Goal: Feedback & Contribution: Contribute content

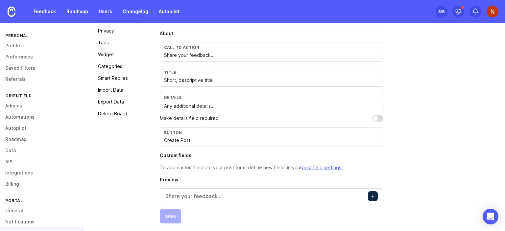
scroll to position [71, 0]
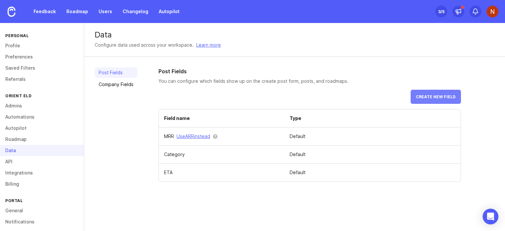
click at [434, 99] on span "Create new field" at bounding box center [436, 96] width 40 height 5
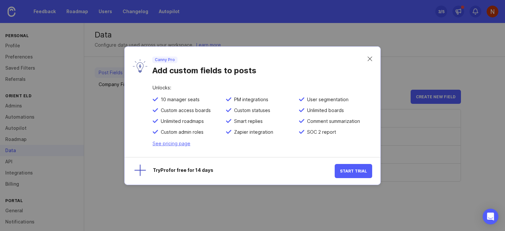
click at [372, 56] on div "Canny Pro Add custom fields to posts" at bounding box center [253, 66] width 256 height 39
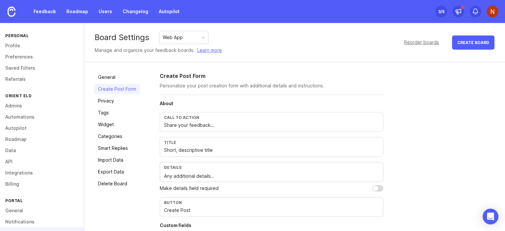
click at [208, 125] on input "Share your feedback..." at bounding box center [271, 125] width 215 height 7
click at [199, 116] on div "Call to action" at bounding box center [271, 117] width 215 height 5
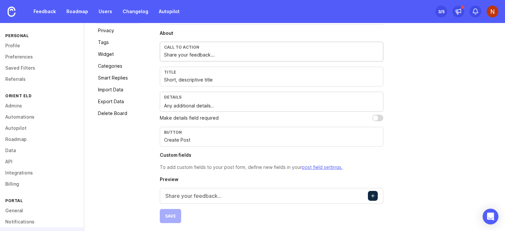
scroll to position [71, 0]
click at [380, 117] on input "checkbox" at bounding box center [377, 117] width 11 height 7
click at [374, 117] on input "checkbox" at bounding box center [377, 117] width 11 height 7
checkbox input "false"
click at [374, 194] on button "Create post" at bounding box center [373, 195] width 10 height 10
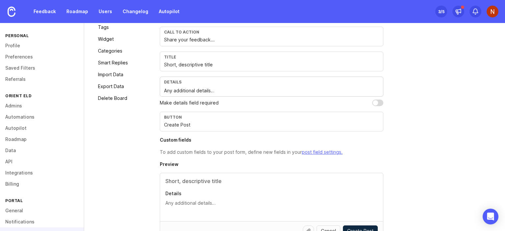
scroll to position [124, 0]
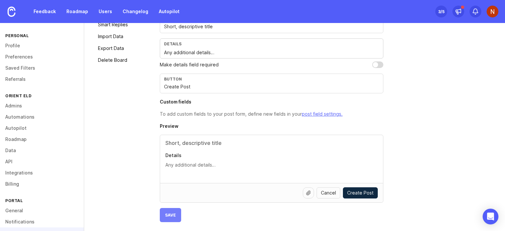
click at [168, 214] on span "Save" at bounding box center [170, 215] width 11 height 5
click at [39, 8] on link "Feedback" at bounding box center [45, 12] width 30 height 12
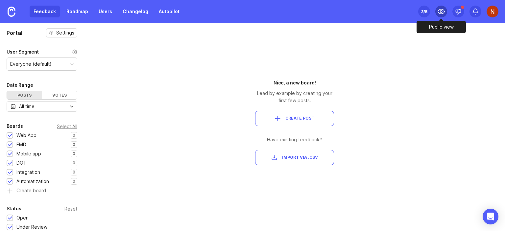
click at [444, 11] on icon at bounding box center [441, 11] width 7 height 5
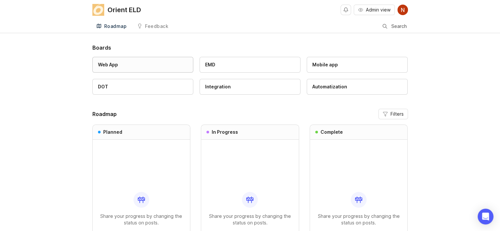
click at [118, 65] on div "Web App" at bounding box center [143, 64] width 90 height 7
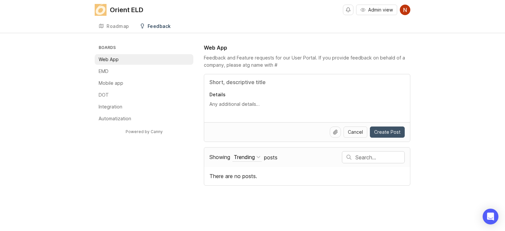
click at [395, 131] on span "Create Post" at bounding box center [387, 132] width 26 height 7
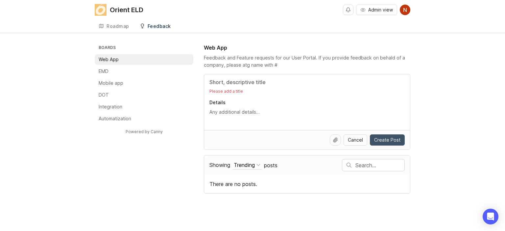
click at [391, 139] on span "Create Post" at bounding box center [387, 140] width 26 height 7
click at [229, 86] on input "Title" at bounding box center [306, 82] width 195 height 8
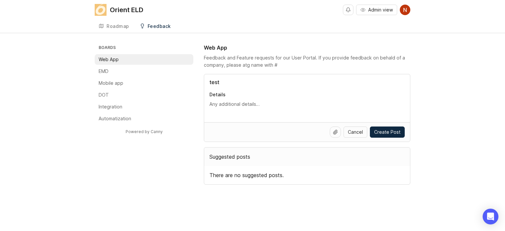
type input "test"
click at [233, 102] on textarea "Details" at bounding box center [306, 104] width 195 height 7
type textarea "Test the test"
click at [382, 132] on span "Create Post" at bounding box center [387, 132] width 26 height 7
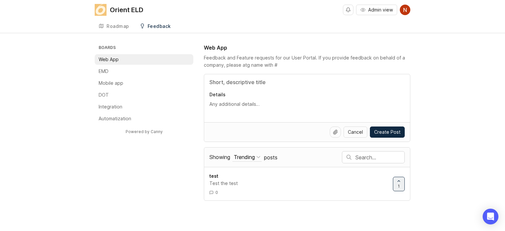
click at [249, 105] on textarea "Details" at bounding box center [306, 104] width 195 height 7
click at [140, 179] on div "Boards Web App EMD Mobile app DOT Integration Automatization Powered by Canny W…" at bounding box center [253, 122] width 316 height 157
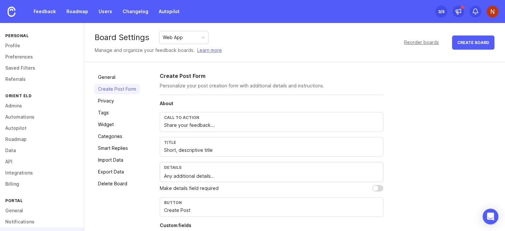
click at [205, 122] on input "Share your feedback..." at bounding box center [271, 125] width 215 height 7
click at [226, 126] on input "Share your feedback..." at bounding box center [271, 125] width 215 height 7
type input "S"
type input "test`"
click at [198, 148] on input "Short, descriptive title" at bounding box center [271, 150] width 215 height 7
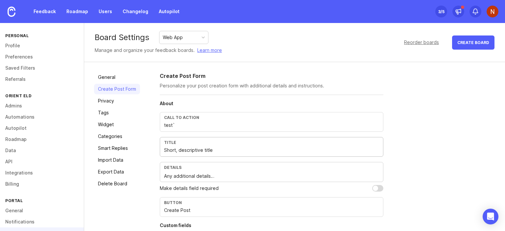
click at [198, 148] on input "Short, descriptive title" at bounding box center [271, 150] width 215 height 7
type input "Test2"
click at [183, 175] on textarea "Any additional details…" at bounding box center [271, 176] width 215 height 7
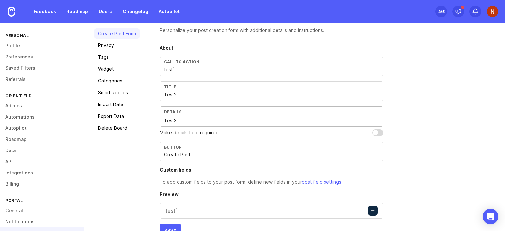
scroll to position [66, 0]
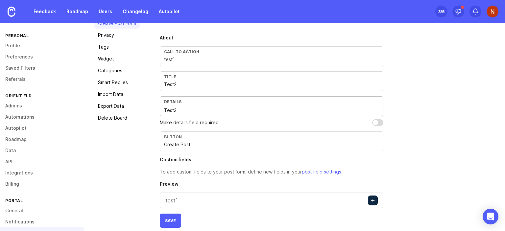
type textarea "Test3"
click at [189, 146] on input "Create Post" at bounding box center [271, 144] width 215 height 7
click at [189, 145] on input "Create Post" at bounding box center [271, 144] width 215 height 7
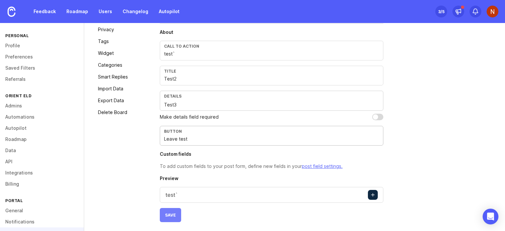
type input "Leave test"
click at [167, 215] on span "Save" at bounding box center [170, 215] width 11 height 5
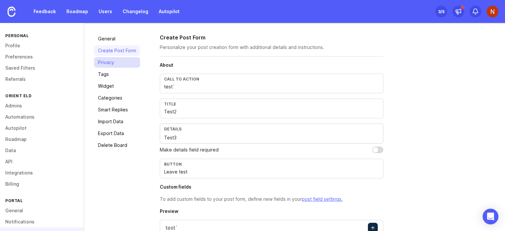
click at [113, 61] on link "Privacy" at bounding box center [117, 62] width 46 height 11
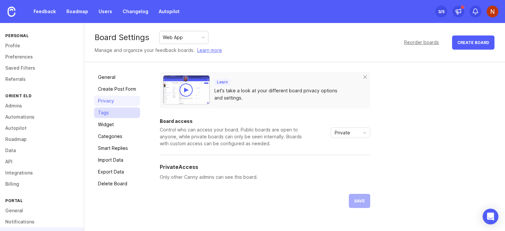
click at [100, 112] on link "Tags" at bounding box center [117, 113] width 46 height 11
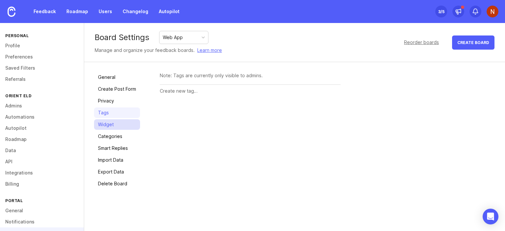
click at [99, 123] on link "Widget" at bounding box center [117, 124] width 46 height 11
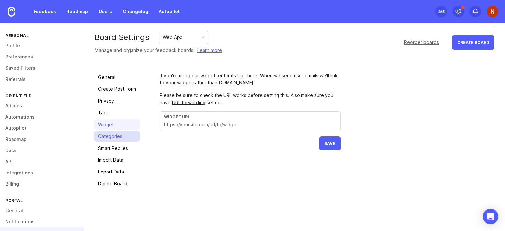
click at [114, 139] on link "Categories" at bounding box center [117, 136] width 46 height 11
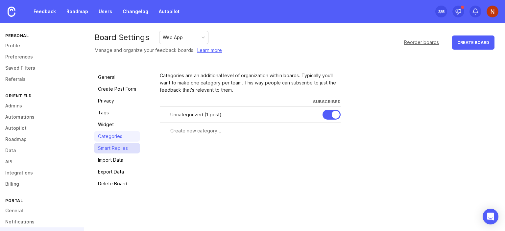
click at [110, 149] on link "Smart Replies" at bounding box center [117, 148] width 46 height 11
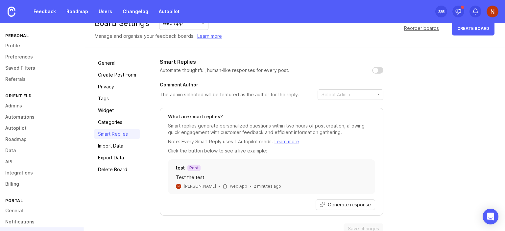
scroll to position [26, 0]
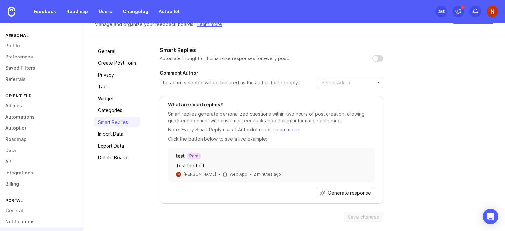
click at [456, 145] on div "Smart Replies Automate thoughtful, human-like responses for every post. Comment…" at bounding box center [327, 134] width 335 height 176
click at [109, 87] on link "Tags" at bounding box center [117, 87] width 46 height 11
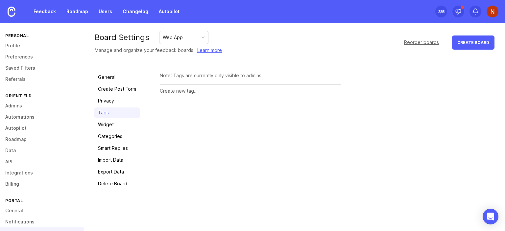
click at [222, 76] on div "Note: Tags are currently only visible to admins." at bounding box center [250, 75] width 181 height 7
click at [182, 94] on input "text" at bounding box center [250, 90] width 181 height 7
click at [163, 91] on input "#shohista" at bounding box center [237, 90] width 155 height 7
type input "shohista"
click at [333, 92] on span "Create" at bounding box center [328, 91] width 16 height 5
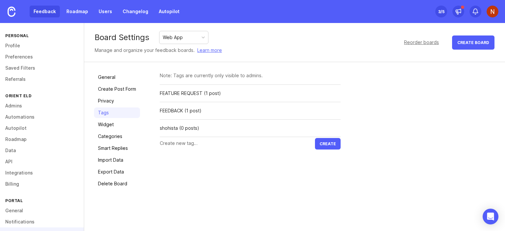
click at [39, 9] on link "Feedback" at bounding box center [45, 12] width 30 height 12
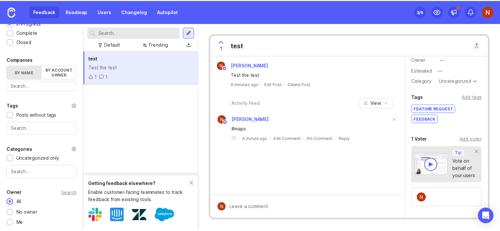
scroll to position [33, 0]
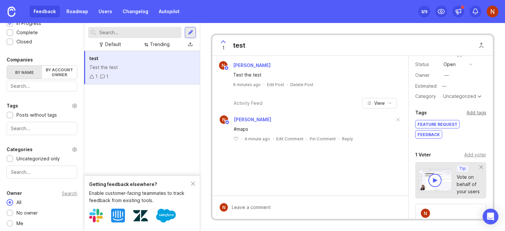
click at [471, 112] on div "Add tags" at bounding box center [477, 112] width 20 height 7
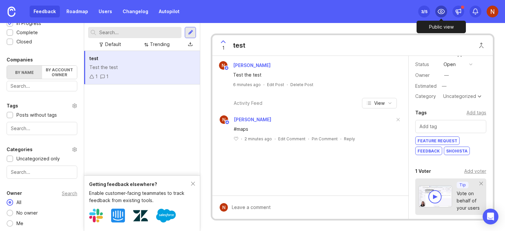
click at [441, 13] on icon at bounding box center [441, 12] width 8 height 8
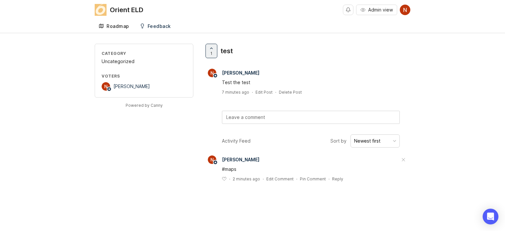
click at [119, 24] on div "Roadmap" at bounding box center [118, 26] width 23 height 5
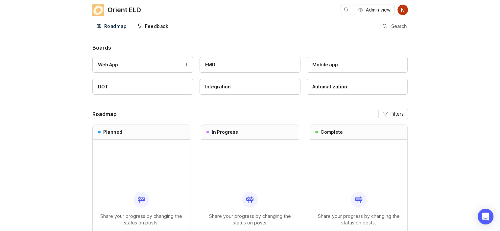
click at [160, 25] on div "Feedback" at bounding box center [156, 26] width 23 height 5
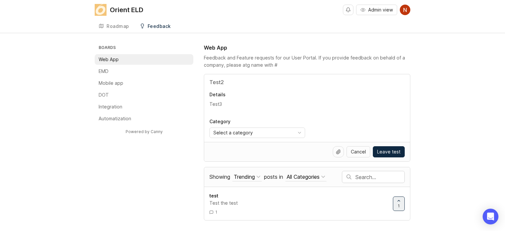
click at [442, 80] on div "Boards Web App EMD Mobile app DOT Integration Automatization Powered by Canny W…" at bounding box center [252, 132] width 505 height 177
click at [111, 59] on p "Web App" at bounding box center [109, 59] width 20 height 7
click at [150, 26] on div "Feedback" at bounding box center [159, 26] width 23 height 5
click at [130, 59] on li "Web App" at bounding box center [144, 59] width 99 height 11
click at [360, 152] on span "Cancel" at bounding box center [358, 152] width 15 height 7
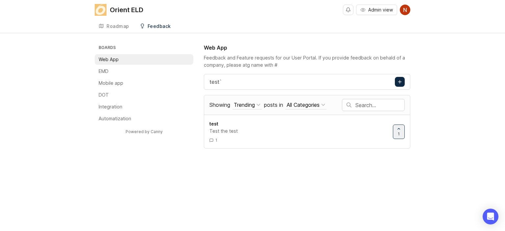
click at [457, 103] on div "Boards Web App EMD Mobile app DOT Integration Automatization Powered by Canny W…" at bounding box center [252, 96] width 505 height 105
click at [397, 80] on button "Create post" at bounding box center [400, 82] width 10 height 10
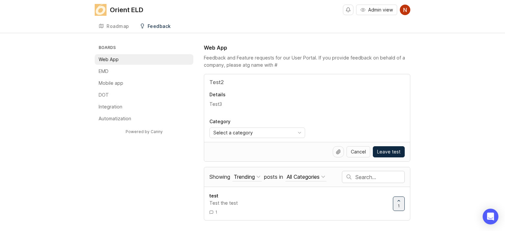
click at [455, 94] on div "Boards Web App EMD Mobile app DOT Integration Automatization Powered by Canny W…" at bounding box center [252, 132] width 505 height 177
click at [233, 84] on input "Title" at bounding box center [306, 82] width 195 height 8
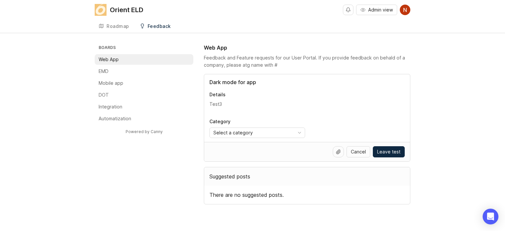
type input "Dark mode for app"
click at [221, 105] on textarea "Details" at bounding box center [306, 104] width 195 height 7
type textarea "Please make dark mode to work at nights"
click at [233, 135] on span "Select a category" at bounding box center [232, 132] width 39 height 7
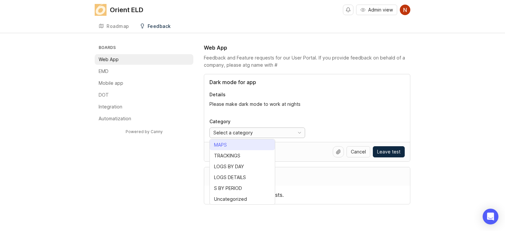
click at [226, 144] on div "MAPS" at bounding box center [220, 144] width 13 height 7
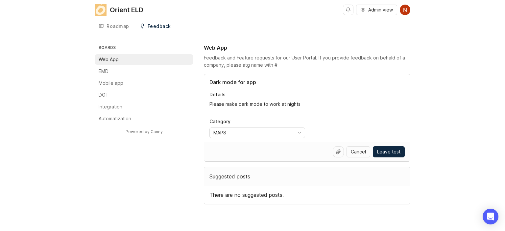
click at [445, 123] on div "Boards Web App EMD Mobile app DOT Integration Automatization Powered by Canny W…" at bounding box center [252, 124] width 505 height 161
click at [339, 151] on icon at bounding box center [338, 151] width 5 height 5
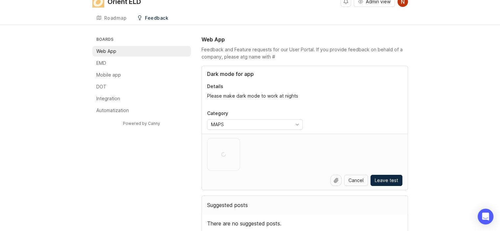
scroll to position [13, 0]
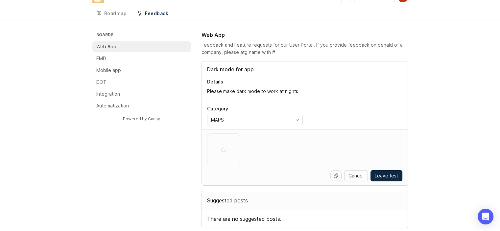
click at [336, 176] on icon at bounding box center [336, 176] width 4 height 4
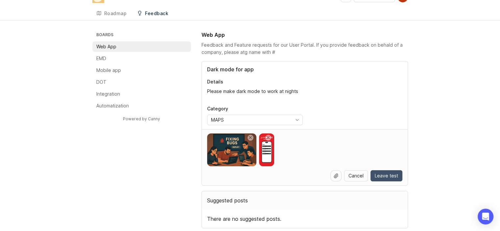
click at [383, 176] on span "Leave test" at bounding box center [386, 176] width 23 height 7
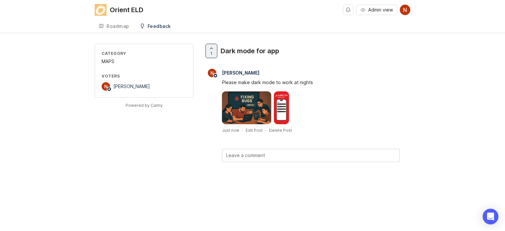
click at [159, 25] on div "Feedback" at bounding box center [159, 26] width 23 height 5
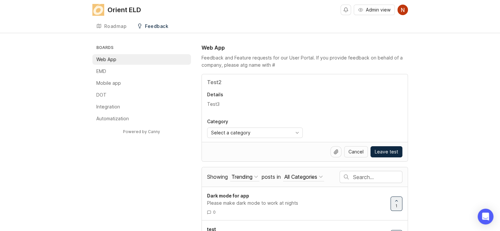
click at [110, 8] on div "Orient ELD" at bounding box center [125, 10] width 34 height 7
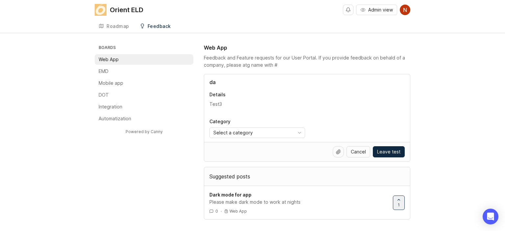
type input "d"
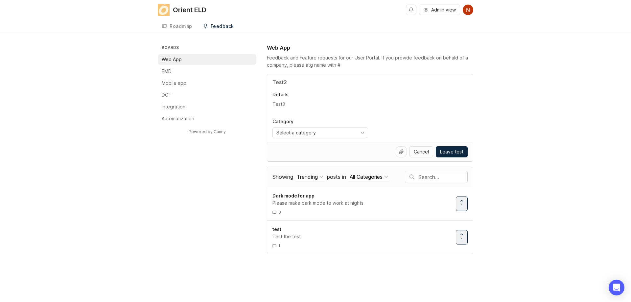
click at [290, 82] on input "Title" at bounding box center [370, 82] width 195 height 8
click at [202, 59] on li "Web App" at bounding box center [207, 59] width 99 height 11
click at [105, 136] on div "Boards Web App EMD Mobile app DOT Integration Automatization Powered by Canny W…" at bounding box center [315, 149] width 631 height 210
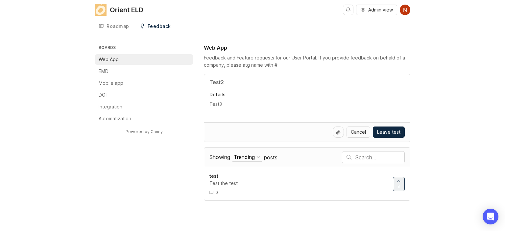
click at [214, 104] on textarea "Details" at bounding box center [306, 104] width 195 height 7
click at [214, 175] on span "test" at bounding box center [213, 176] width 9 height 6
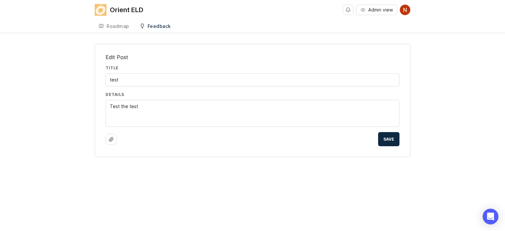
click at [154, 81] on input "test" at bounding box center [252, 79] width 285 height 7
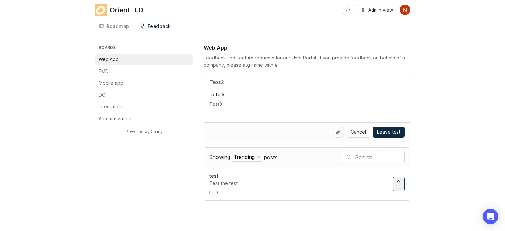
click at [64, 151] on div "Boards Web App EMD Mobile app DOT Integration Automatization Powered by Canny W…" at bounding box center [252, 122] width 505 height 157
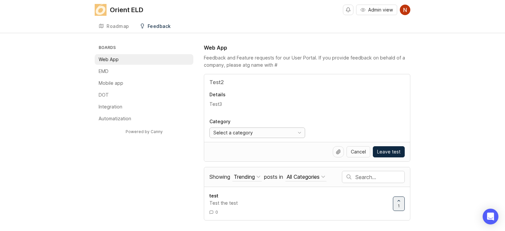
click at [257, 131] on div "Select a category" at bounding box center [251, 133] width 82 height 10
click at [437, 114] on div "Boards Web App EMD Mobile app DOT Integration Automatization Powered by Canny W…" at bounding box center [252, 132] width 505 height 177
click at [123, 182] on div "Boards Web App EMD Mobile app DOT Integration Automatization Powered by Canny W…" at bounding box center [253, 132] width 316 height 177
click at [399, 203] on span "1" at bounding box center [399, 206] width 2 height 6
click at [398, 203] on span "0" at bounding box center [399, 206] width 3 height 6
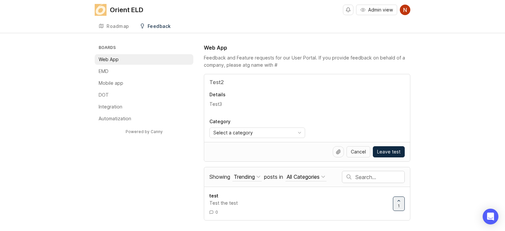
click at [438, 180] on div "Boards Web App EMD Mobile app DOT Integration Automatization Powered by Canny W…" at bounding box center [252, 132] width 505 height 177
click at [224, 198] on div "test" at bounding box center [298, 195] width 178 height 7
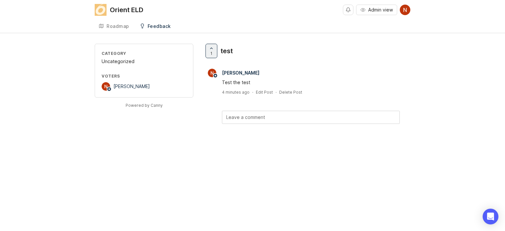
click at [246, 119] on textarea at bounding box center [310, 117] width 169 height 7
type textarea "#maps"
click at [386, 137] on span "Submit" at bounding box center [382, 135] width 16 height 5
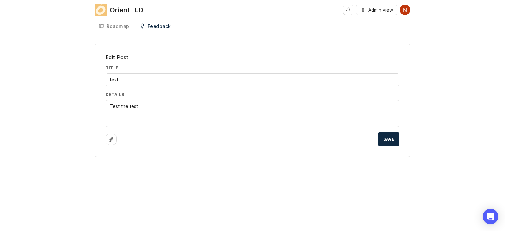
click at [438, 104] on div "Edit Post Title test Details Test the test Save" at bounding box center [252, 100] width 505 height 113
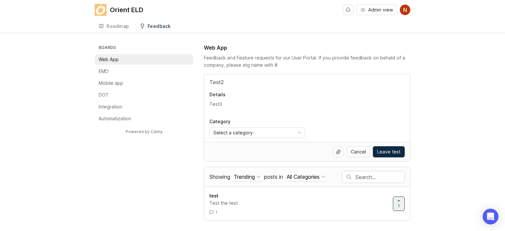
click at [445, 67] on div "Boards Web App EMD Mobile app DOT Integration Automatization Powered by Canny W…" at bounding box center [252, 132] width 505 height 177
click at [117, 57] on p "Web App" at bounding box center [109, 59] width 20 height 7
click at [215, 194] on span "test" at bounding box center [213, 196] width 9 height 6
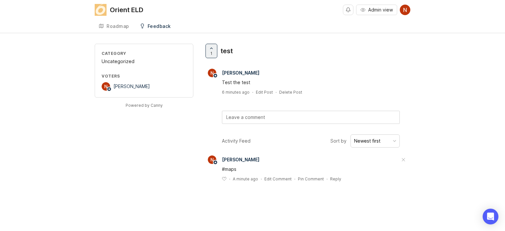
click at [431, 122] on div "Category Uncategorized Voters [PERSON_NAME] Powered by Canny 1 test [PERSON_NAM…" at bounding box center [252, 118] width 505 height 149
click at [234, 81] on div "Test the test" at bounding box center [311, 82] width 178 height 7
click at [119, 88] on span "[PERSON_NAME]" at bounding box center [131, 87] width 37 height 6
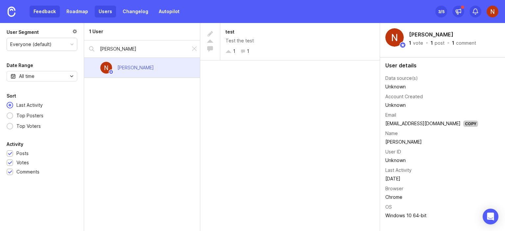
click at [44, 11] on link "Feedback" at bounding box center [45, 12] width 30 height 12
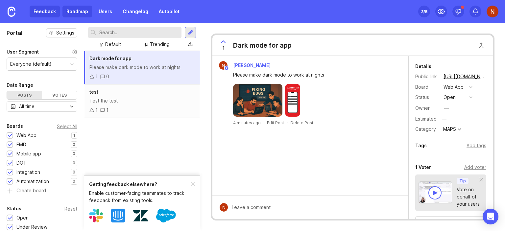
click at [75, 11] on link "Roadmap" at bounding box center [77, 12] width 30 height 12
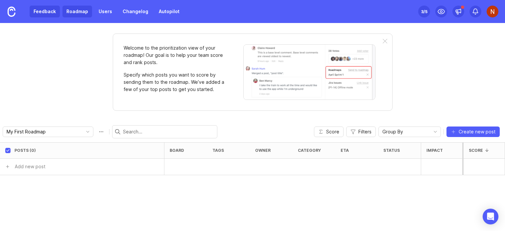
click at [42, 10] on link "Feedback" at bounding box center [45, 12] width 30 height 12
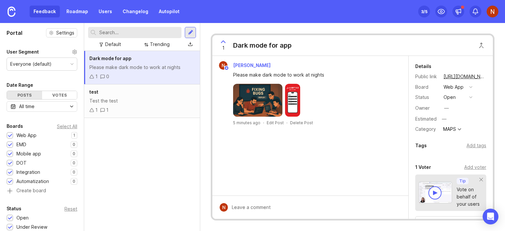
click at [128, 152] on div "Dark mode for app Please make dark mode to work at nights 1 0 test Test the tes…" at bounding box center [142, 141] width 116 height 180
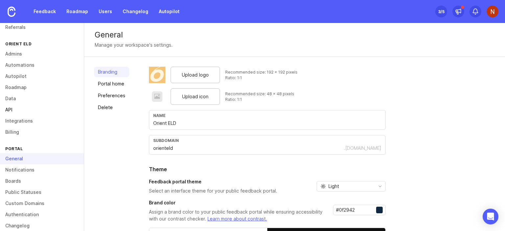
scroll to position [60, 0]
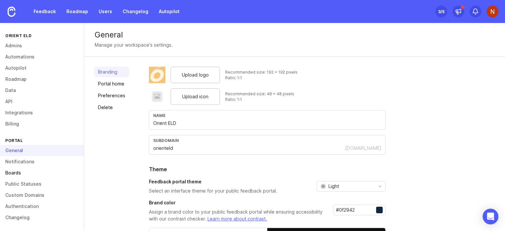
click at [18, 172] on link "Boards" at bounding box center [42, 172] width 84 height 11
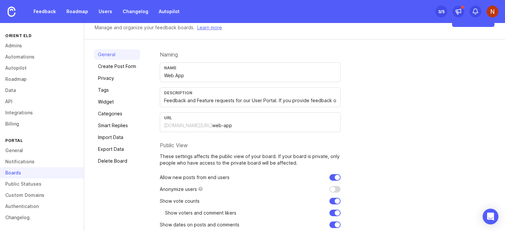
scroll to position [33, 0]
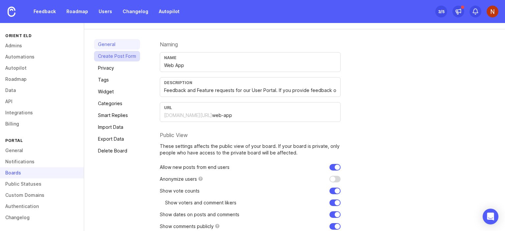
click at [110, 56] on link "Create Post Form" at bounding box center [117, 56] width 46 height 11
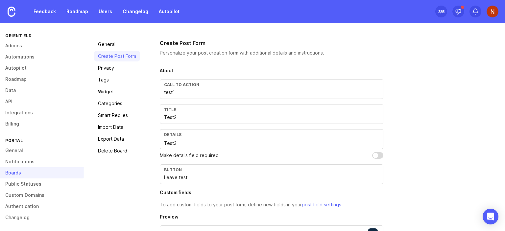
click at [184, 93] on input "test`" at bounding box center [271, 92] width 215 height 7
type input "L"
drag, startPoint x: 164, startPoint y: 93, endPoint x: 202, endPoint y: 94, distance: 37.8
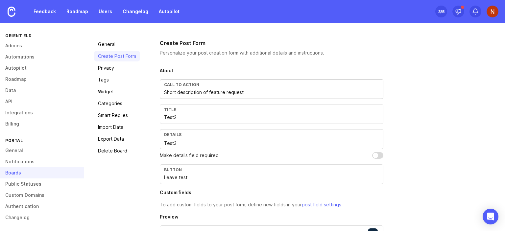
click at [202, 94] on input "Short description of feature request" at bounding box center [271, 92] width 215 height 7
click at [232, 92] on input "Summary of feature request" at bounding box center [271, 92] width 215 height 7
type input "Summary of feature request or feedback"
click at [166, 116] on input "Test2" at bounding box center [271, 117] width 215 height 7
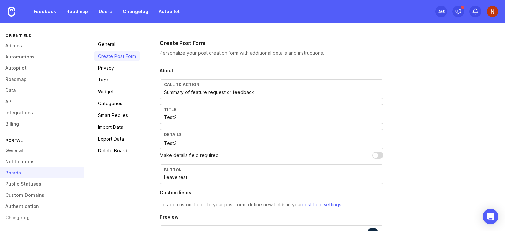
click at [166, 116] on input "Test2" at bounding box center [271, 117] width 215 height 7
drag, startPoint x: 185, startPoint y: 92, endPoint x: 264, endPoint y: 92, distance: 78.9
click at [264, 92] on input "Summary of feature request or feedback" at bounding box center [271, 92] width 215 height 7
click at [227, 118] on input "Short description" at bounding box center [271, 117] width 215 height 7
paste input "of feature request or feedback"
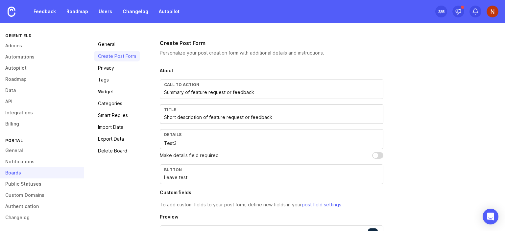
type input "Short description of feature request or feedback"
click at [168, 144] on textarea "Test3" at bounding box center [271, 143] width 215 height 7
drag, startPoint x: 209, startPoint y: 117, endPoint x: 287, endPoint y: 110, distance: 78.3
click at [287, 110] on div "Title Short description of feature request or feedback" at bounding box center [272, 114] width 224 height 20
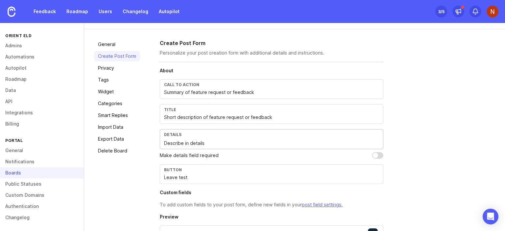
click at [173, 141] on textarea "Describe in details" at bounding box center [271, 143] width 215 height 7
click at [224, 142] on textarea "Describe in details" at bounding box center [271, 143] width 215 height 7
paste textarea "of feature request or feedback"
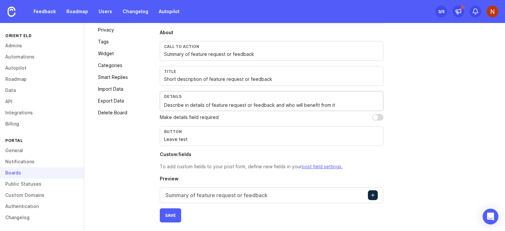
scroll to position [71, 0]
type textarea "Describe in details of feature request or feedback and who will benefit from it"
click at [203, 134] on div "Button Leave test" at bounding box center [272, 136] width 224 height 20
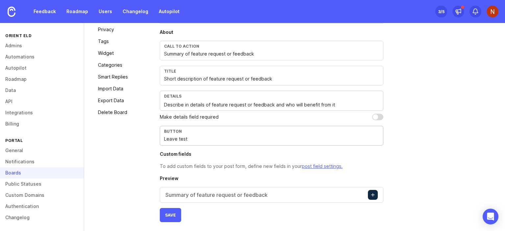
click at [172, 138] on input "Leave test" at bounding box center [271, 138] width 215 height 7
type input "L"
type input "Save"
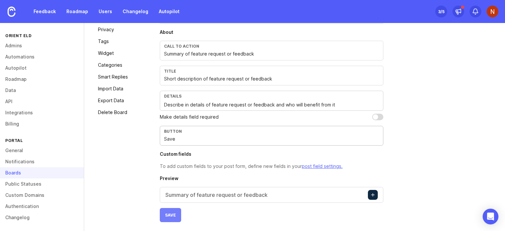
click at [169, 213] on span "Save" at bounding box center [170, 215] width 11 height 5
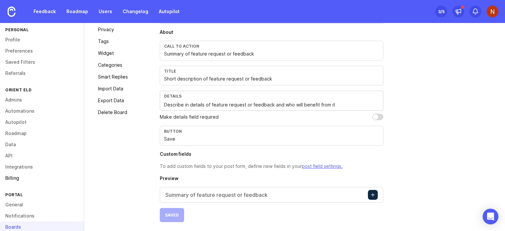
scroll to position [0, 0]
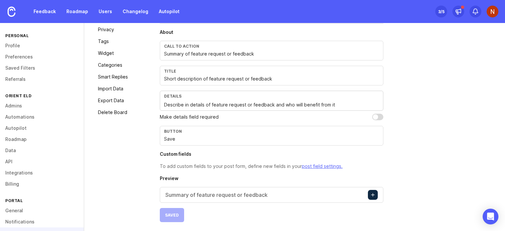
click at [489, 9] on img at bounding box center [493, 12] width 12 height 12
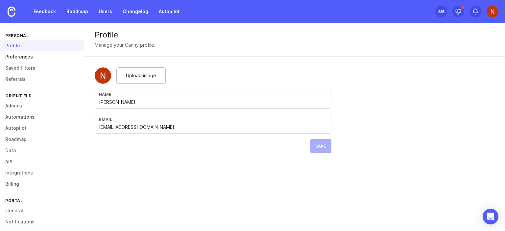
click at [29, 57] on link "Preferences" at bounding box center [42, 56] width 84 height 11
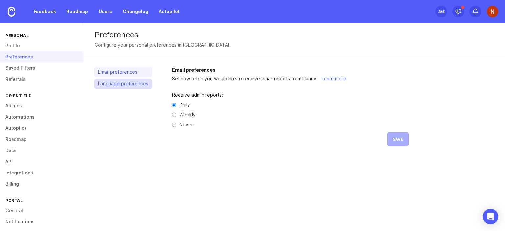
click at [127, 86] on link "Language preferences" at bounding box center [123, 84] width 58 height 11
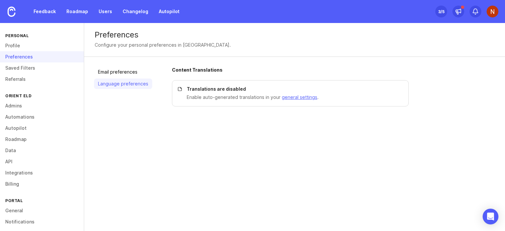
click at [225, 124] on div "Preferences Configure your personal preferences in Canny. Email preferences Lan…" at bounding box center [294, 127] width 421 height 208
click at [104, 73] on link "Email preferences" at bounding box center [123, 72] width 58 height 11
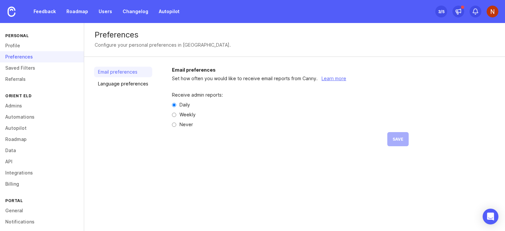
click at [130, 121] on div "Email preferences Language preferences" at bounding box center [123, 112] width 58 height 90
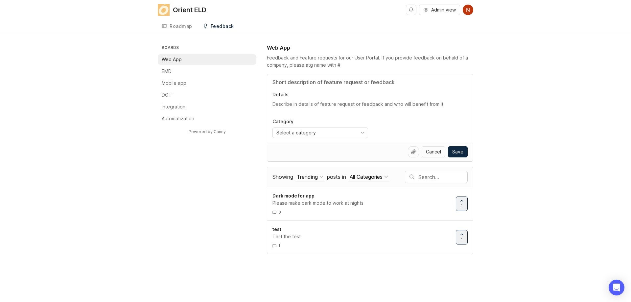
click at [294, 105] on textarea "Details" at bounding box center [370, 104] width 195 height 7
click at [288, 80] on input "Title" at bounding box center [370, 82] width 195 height 8
click at [510, 116] on div "Boards Web App EMD Mobile app DOT Integration Automatization Powered by Canny W…" at bounding box center [315, 149] width 631 height 210
click at [184, 59] on li "Web App" at bounding box center [207, 59] width 99 height 11
click at [184, 60] on li "Web App" at bounding box center [207, 59] width 99 height 11
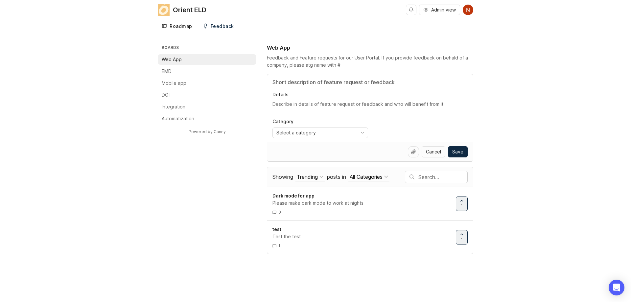
click at [179, 26] on div "Roadmap" at bounding box center [181, 26] width 23 height 5
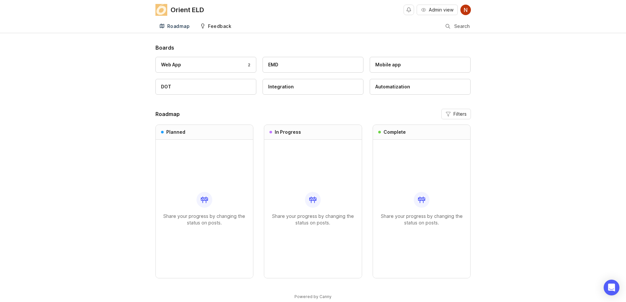
click at [219, 25] on div "Feedback" at bounding box center [219, 26] width 23 height 5
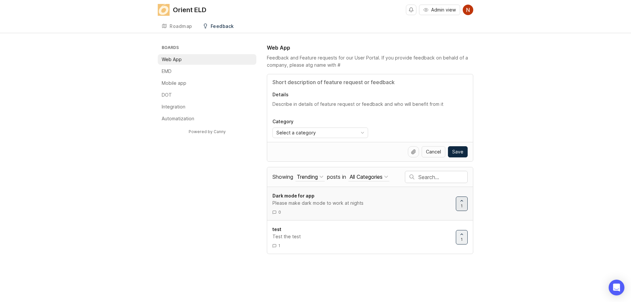
click at [293, 196] on span "Dark mode for app" at bounding box center [294, 196] width 42 height 6
